Goal: Task Accomplishment & Management: Manage account settings

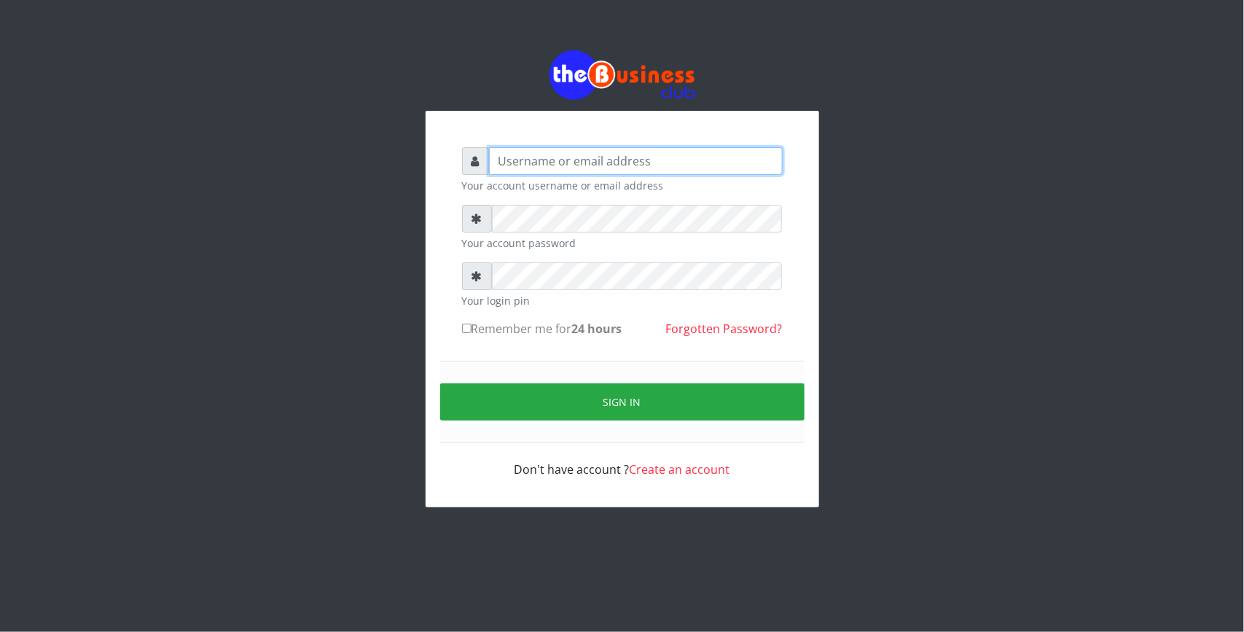
type input "Revgaly"
click at [463, 329] on input "Remember me for 24 hours" at bounding box center [466, 328] width 9 height 9
checkbox input "true"
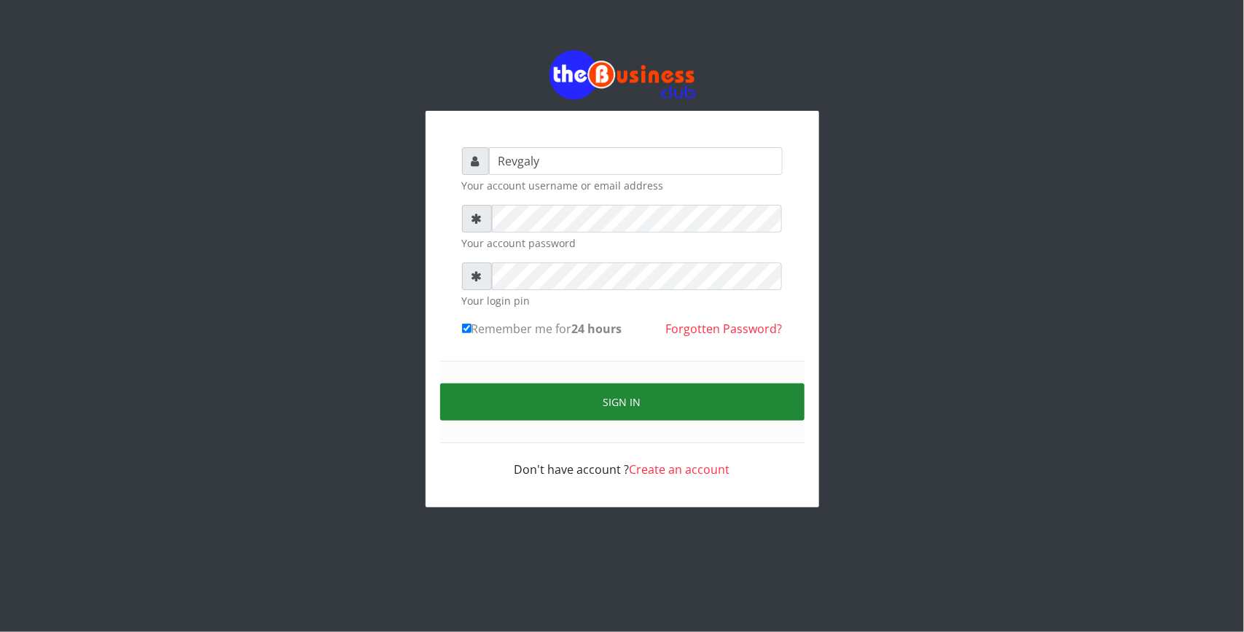
click at [478, 391] on button "Sign in" at bounding box center [622, 401] width 364 height 37
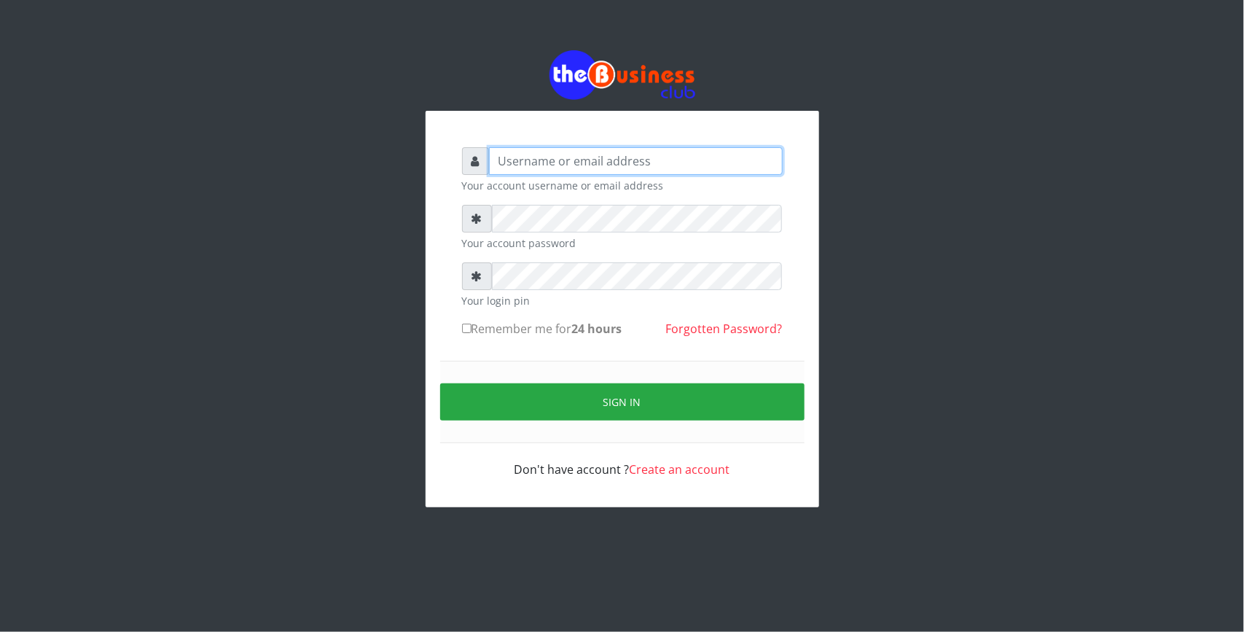
type input "Revgaly"
click at [536, 475] on div "Don't have account ? Create an account" at bounding box center [622, 460] width 321 height 35
type input "Revgaly"
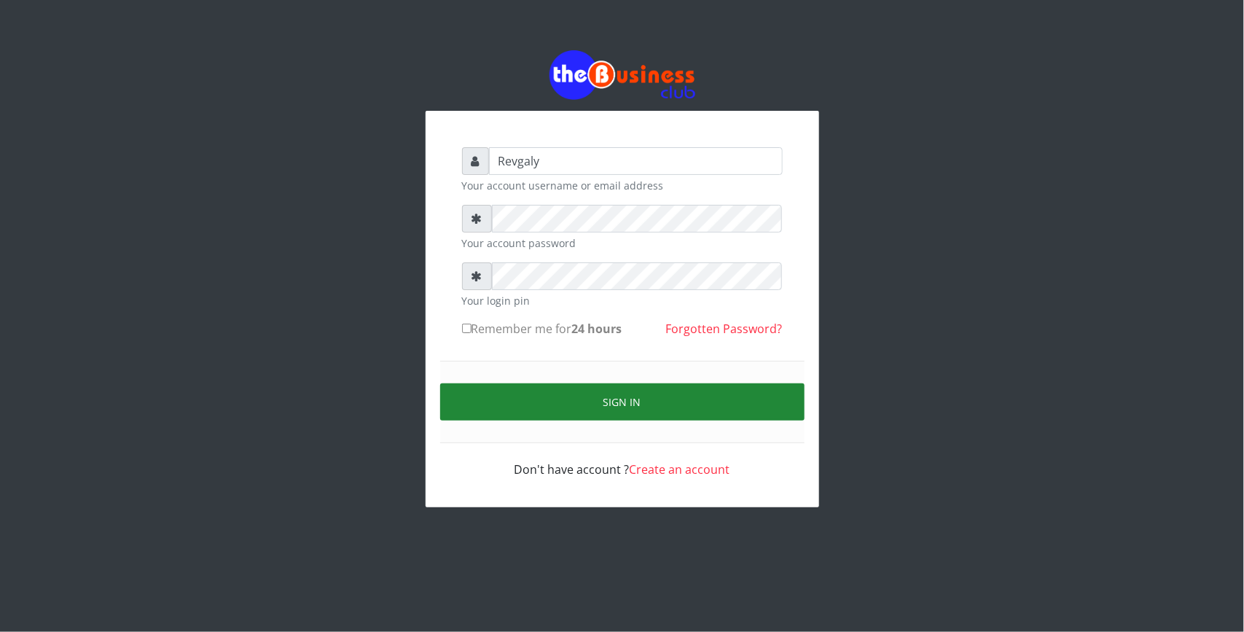
click at [497, 404] on button "Sign in" at bounding box center [622, 401] width 364 height 37
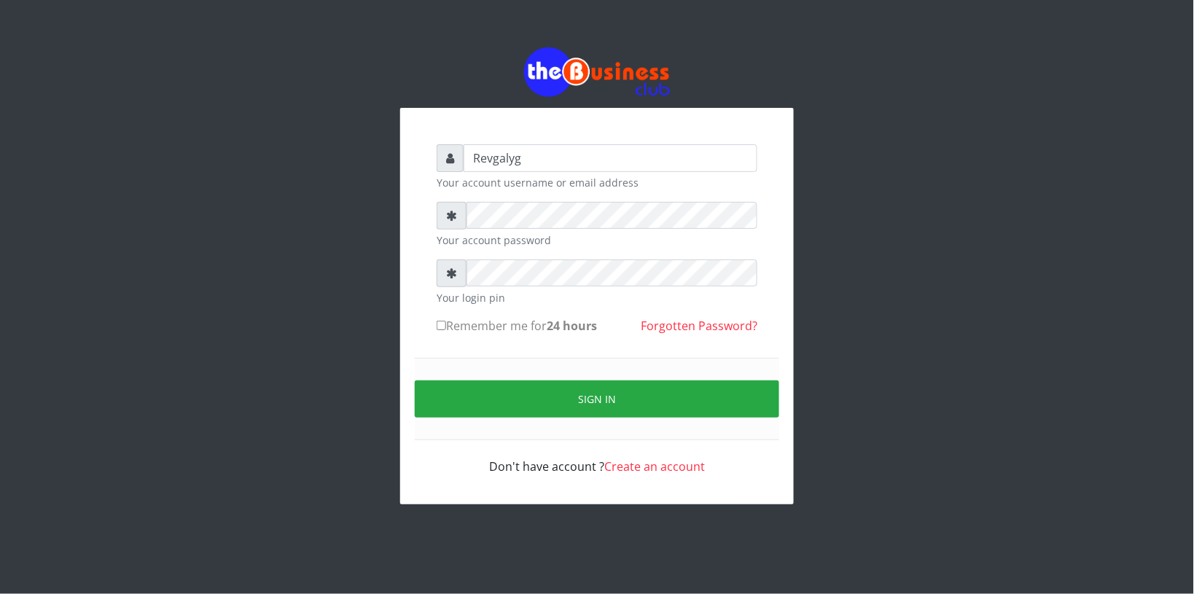
type input "Revgalyg"
